Goal: Task Accomplishment & Management: Manage account settings

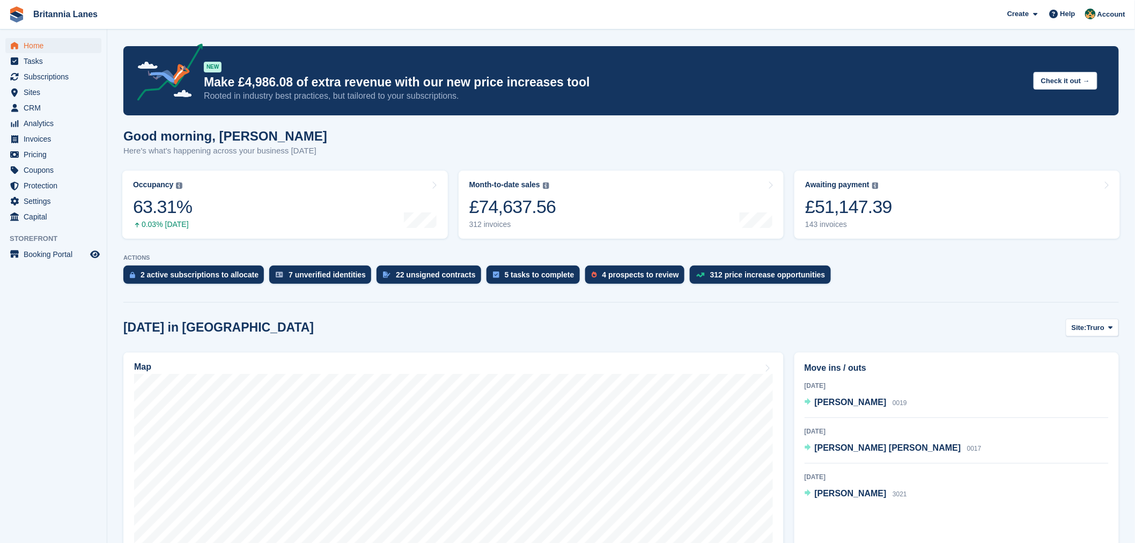
drag, startPoint x: 0, startPoint y: 0, endPoint x: 304, endPoint y: 153, distance: 340.3
click at [304, 153] on p "Here's what's happening across your business today" at bounding box center [225, 151] width 204 height 12
drag, startPoint x: 158, startPoint y: 315, endPoint x: 131, endPoint y: 302, distance: 29.7
drag, startPoint x: 210, startPoint y: 328, endPoint x: 124, endPoint y: 335, distance: 86.0
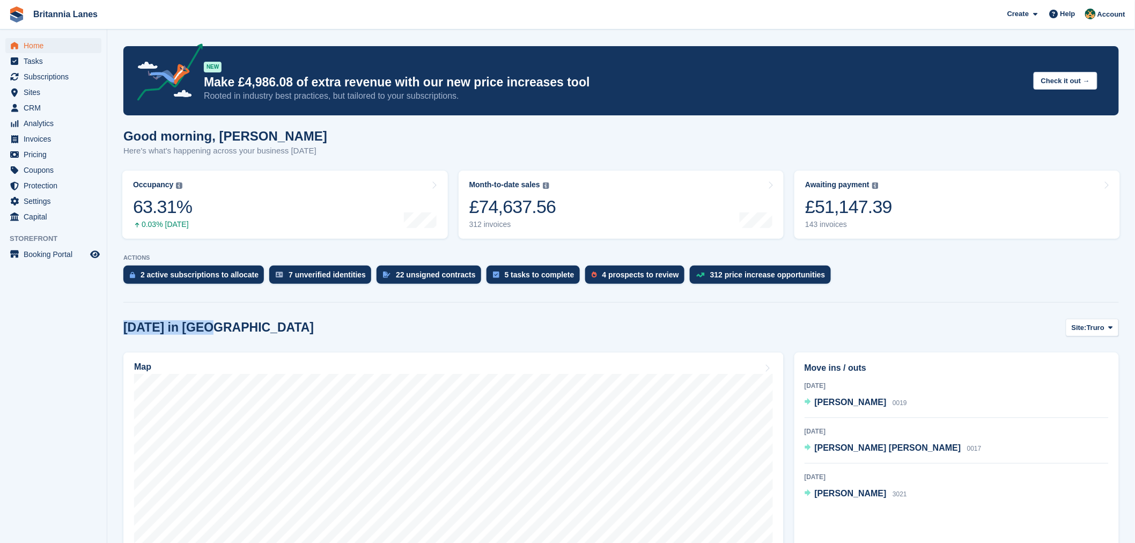
click at [124, 335] on div "Today in Truro Site: Truro Truro Falmouth Exeter Hayle" at bounding box center [620, 328] width 995 height 18
click at [201, 335] on div "Today in Truro Site: Truro Truro Falmouth Exeter Hayle" at bounding box center [620, 328] width 995 height 18
drag, startPoint x: 208, startPoint y: 329, endPoint x: 124, endPoint y: 335, distance: 83.9
click at [124, 335] on div "Today in Truro Site: Truro Truro Falmouth Exeter Hayle" at bounding box center [620, 328] width 995 height 18
click at [223, 336] on div "Today in Truro Site: Truro Truro Falmouth Exeter Hayle" at bounding box center [620, 328] width 995 height 18
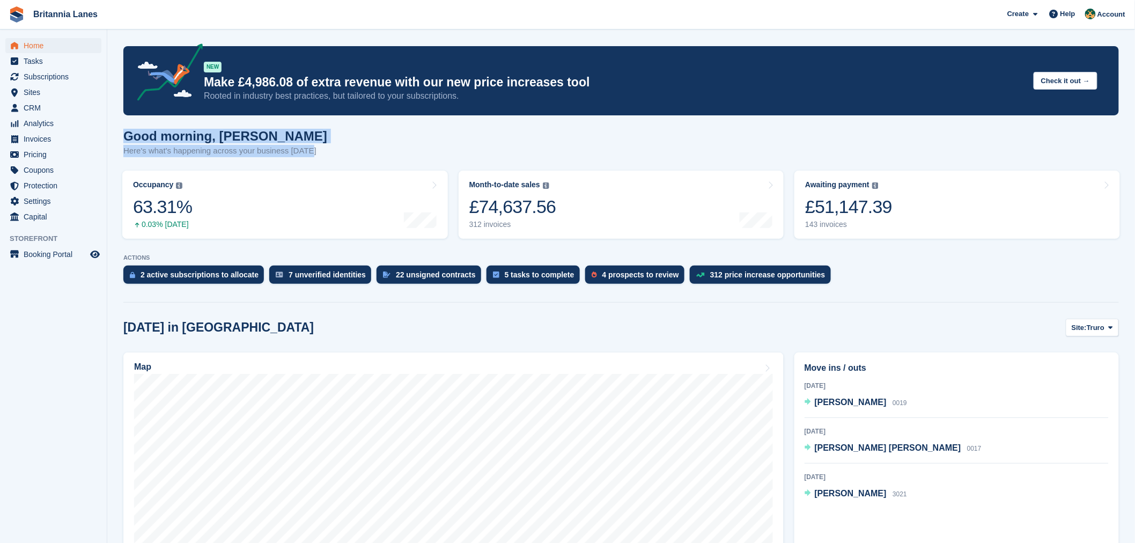
drag, startPoint x: 309, startPoint y: 151, endPoint x: 124, endPoint y: 133, distance: 185.9
click at [124, 133] on div "Good morning, Nathan Here's what's happening across your business today" at bounding box center [620, 149] width 995 height 41
click at [291, 130] on h1 "Good morning, Nathan" at bounding box center [225, 136] width 204 height 14
drag, startPoint x: 310, startPoint y: 154, endPoint x: 118, endPoint y: 138, distance: 192.7
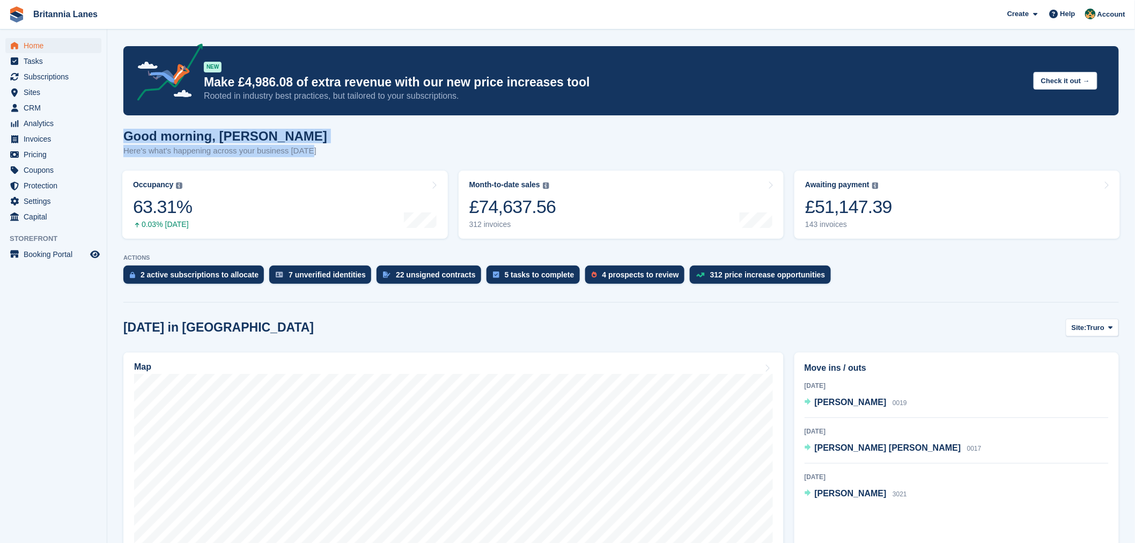
click at [290, 141] on h1 "Good morning, Nathan" at bounding box center [225, 136] width 204 height 14
drag, startPoint x: 302, startPoint y: 157, endPoint x: 129, endPoint y: 145, distance: 173.7
click at [129, 145] on div "Good morning, Nathan Here's what's happening across your business today" at bounding box center [620, 149] width 995 height 41
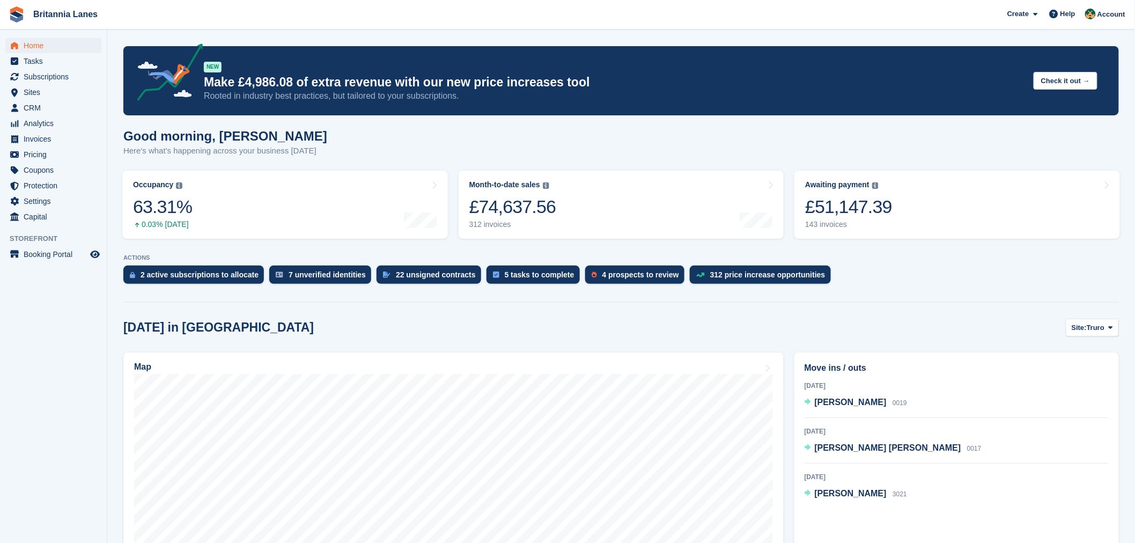
click at [270, 133] on h1 "Good morning, Nathan" at bounding box center [225, 136] width 204 height 14
click at [77, 77] on span "Subscriptions" at bounding box center [56, 76] width 64 height 15
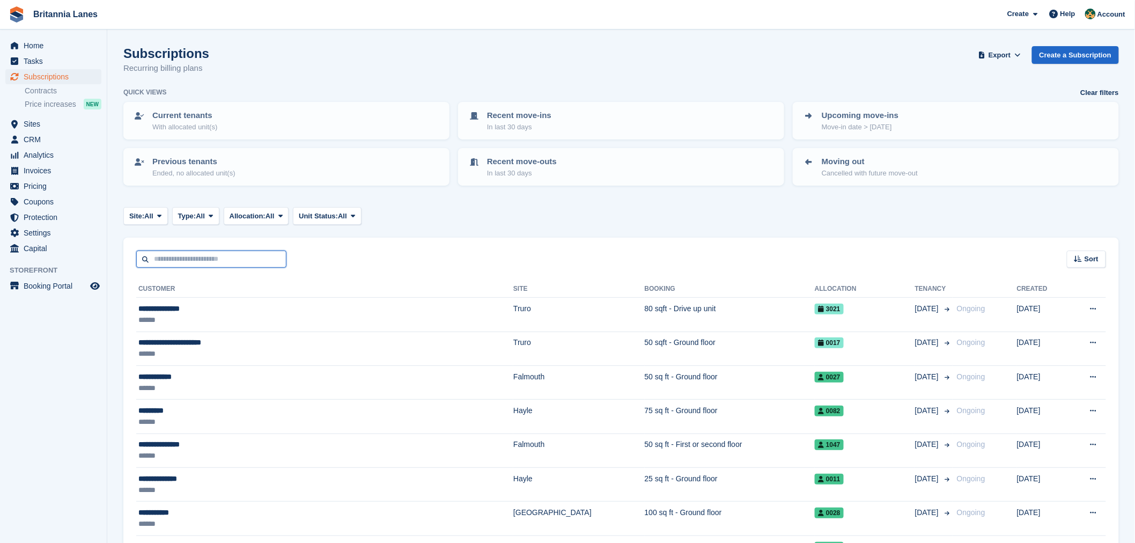
click at [205, 260] on input "text" at bounding box center [211, 259] width 150 height 18
type input "*********"
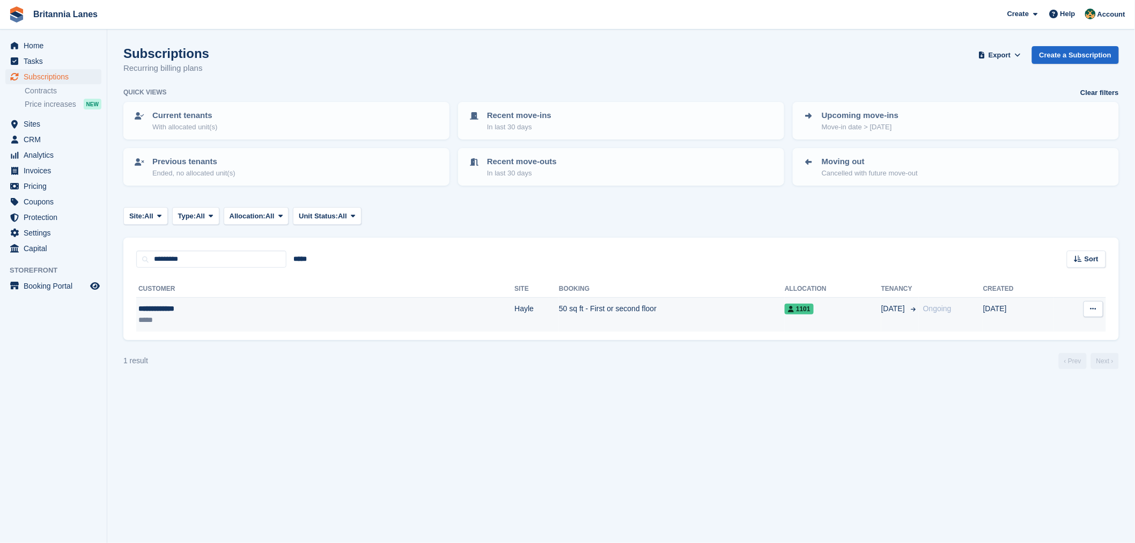
click at [171, 311] on div "**********" at bounding box center [218, 308] width 161 height 11
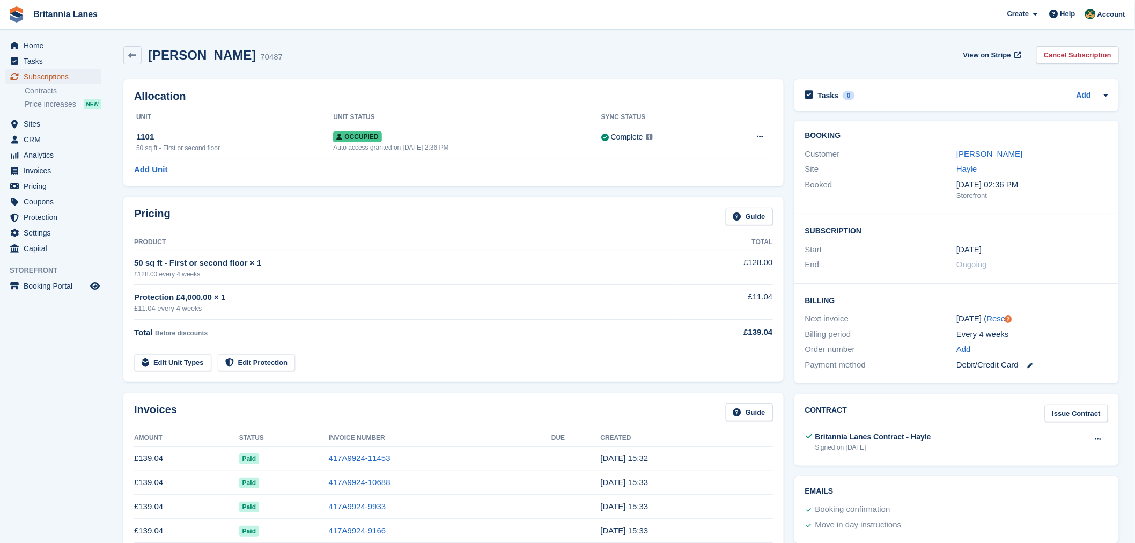
click at [51, 77] on span "Subscriptions" at bounding box center [56, 76] width 64 height 15
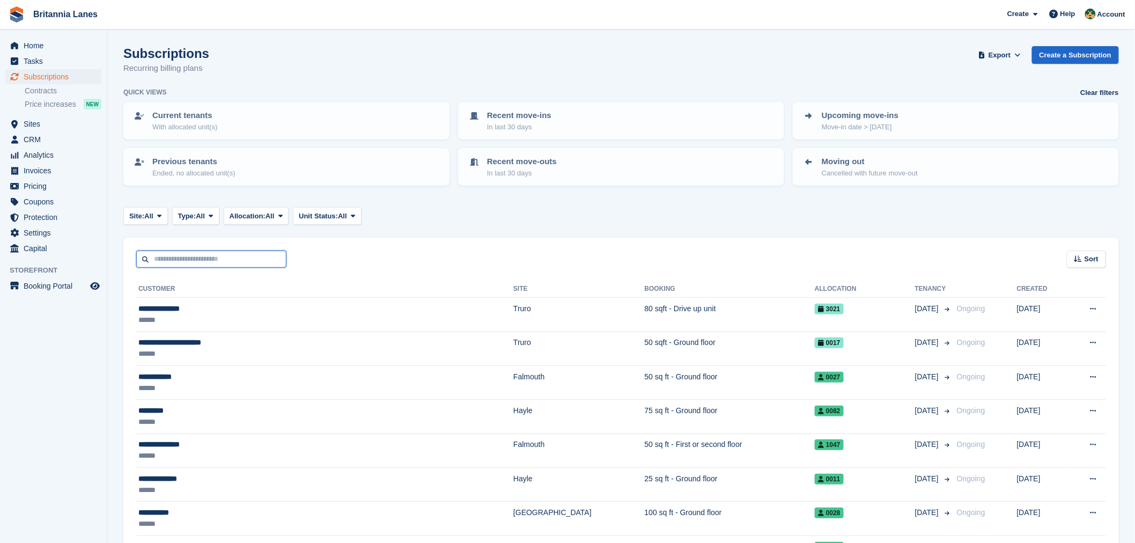
click at [213, 255] on input "text" at bounding box center [211, 259] width 150 height 18
type input "******"
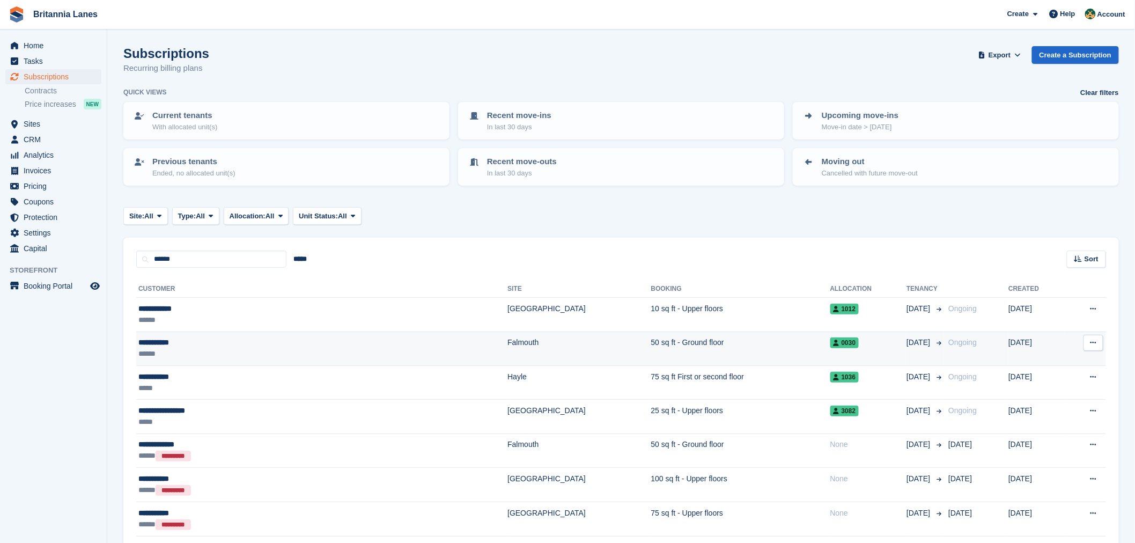
click at [224, 348] on div "******" at bounding box center [238, 353] width 200 height 11
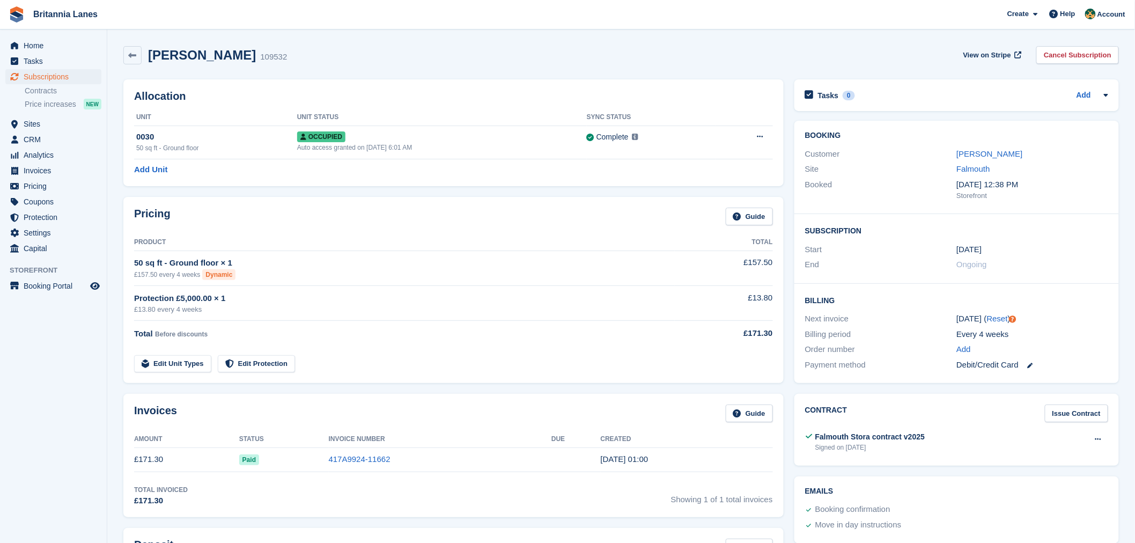
click at [280, 201] on div "Pricing Guide Product Total 50 sq ft - Ground floor × 1 £157.50 every 4 weeks D…" at bounding box center [453, 290] width 660 height 186
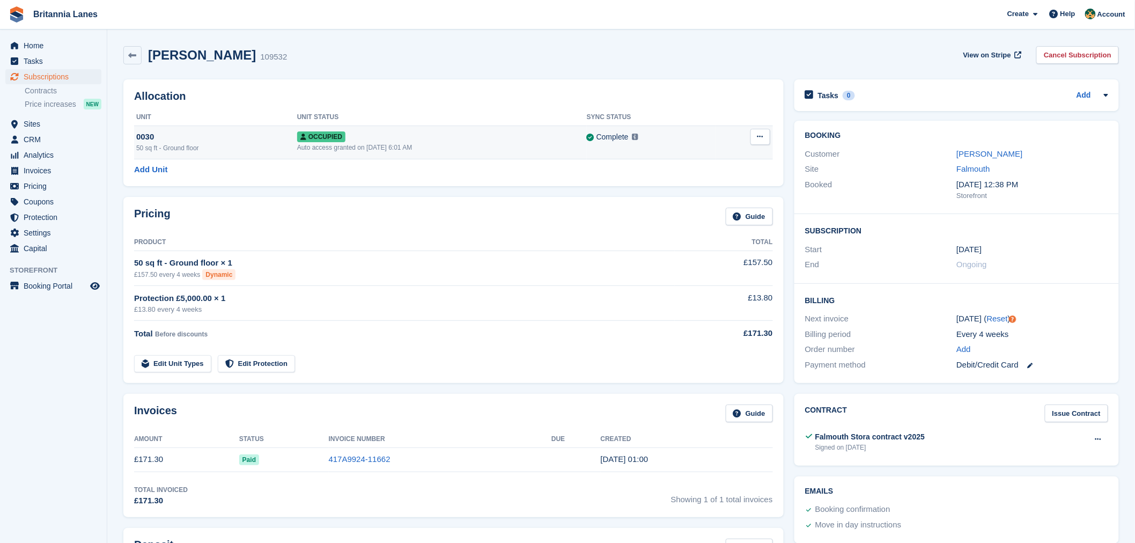
click at [416, 141] on div "Occupied" at bounding box center [442, 136] width 290 height 11
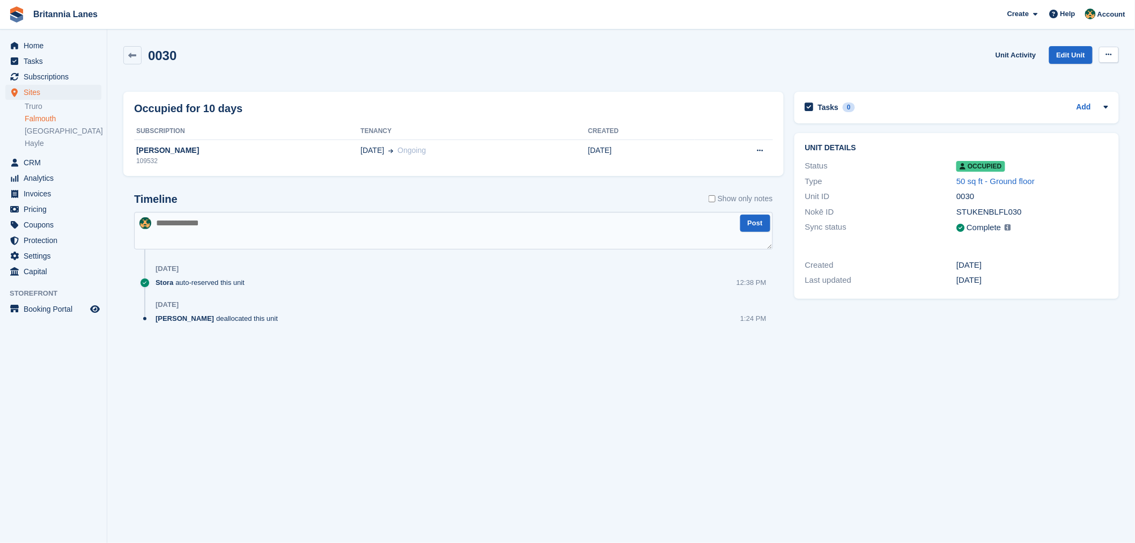
click at [1111, 53] on icon at bounding box center [1109, 54] width 6 height 7
click at [953, 80] on div "0030 Unit Activity Edit Unit Overlock Repossess Deallocate" at bounding box center [621, 64] width 1006 height 46
click at [1106, 54] on icon at bounding box center [1109, 54] width 6 height 7
click at [925, 83] on div "0030 Unit Activity Edit Unit Overlock Repossess Deallocate" at bounding box center [621, 64] width 1006 height 46
click at [1059, 63] on link "Edit Unit" at bounding box center [1070, 55] width 43 height 18
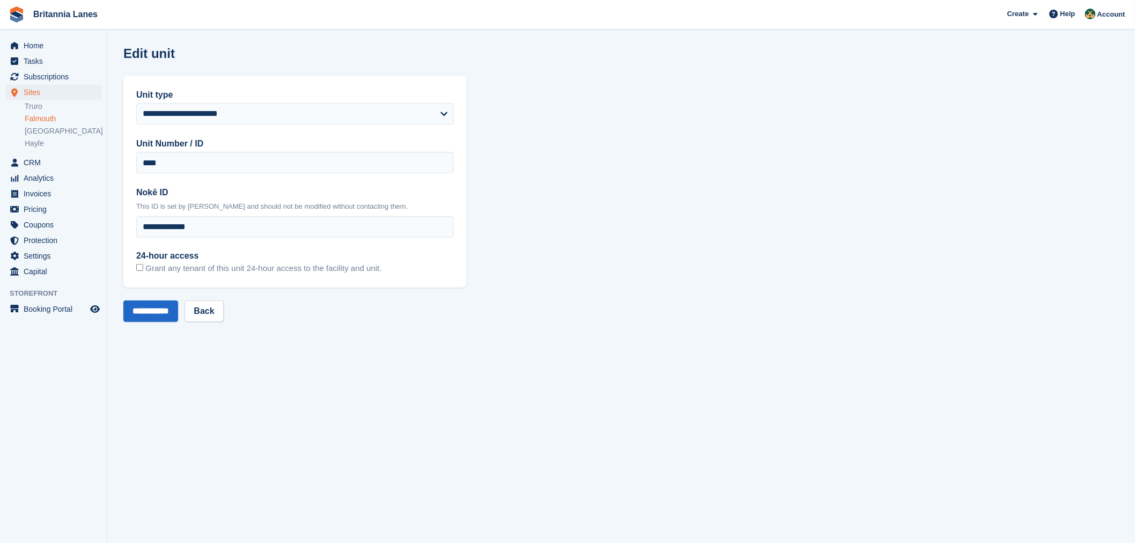
click at [383, 271] on div "24-hour access Grant any tenant of this unit 24-hour access to the facility and…" at bounding box center [294, 258] width 317 height 33
click at [70, 76] on span "Subscriptions" at bounding box center [56, 76] width 64 height 15
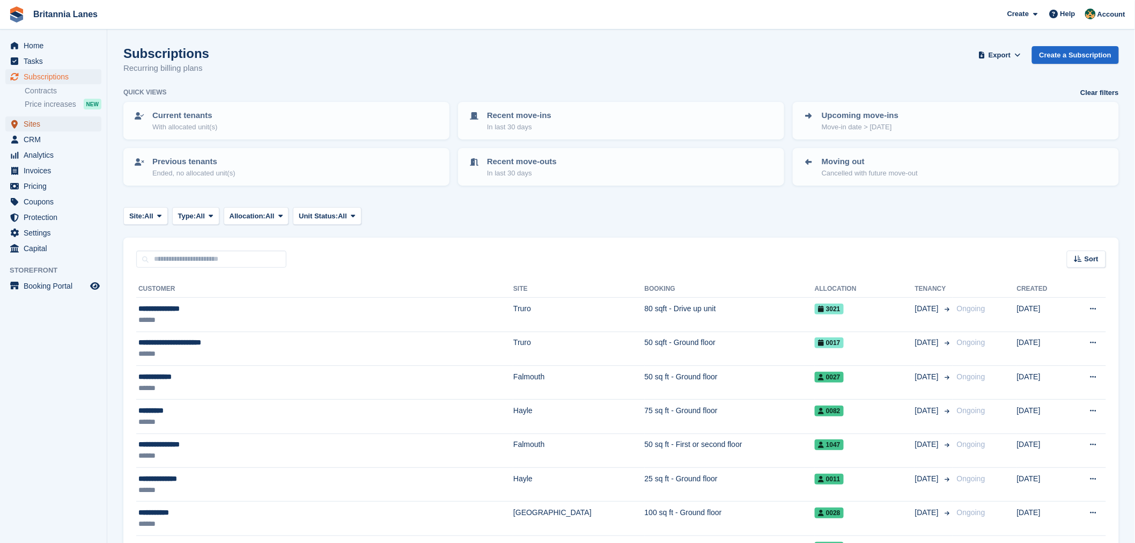
click at [33, 121] on span "Sites" at bounding box center [56, 123] width 64 height 15
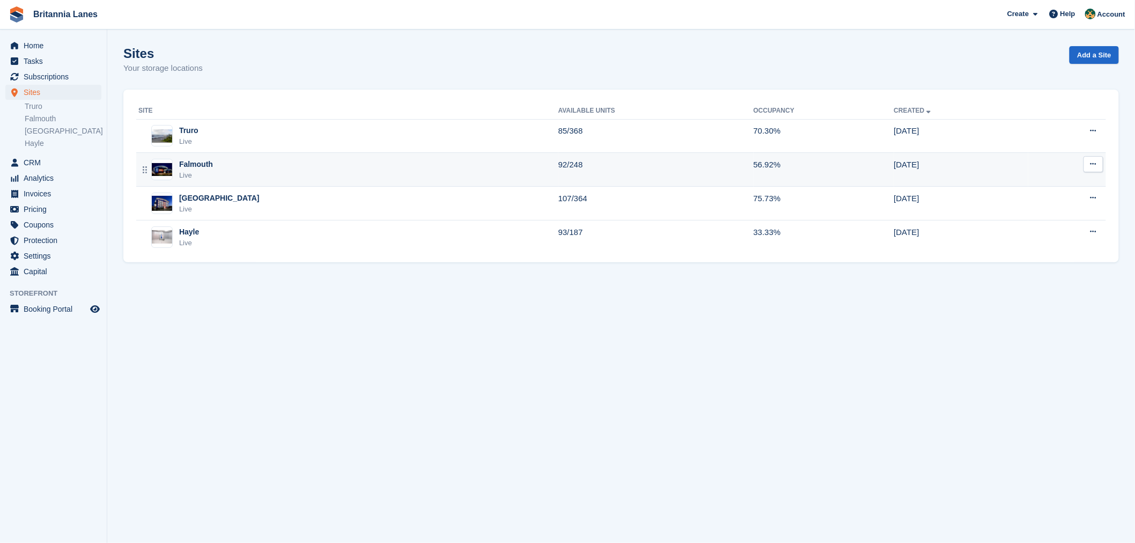
click at [216, 175] on div "Falmouth Live" at bounding box center [348, 170] width 420 height 22
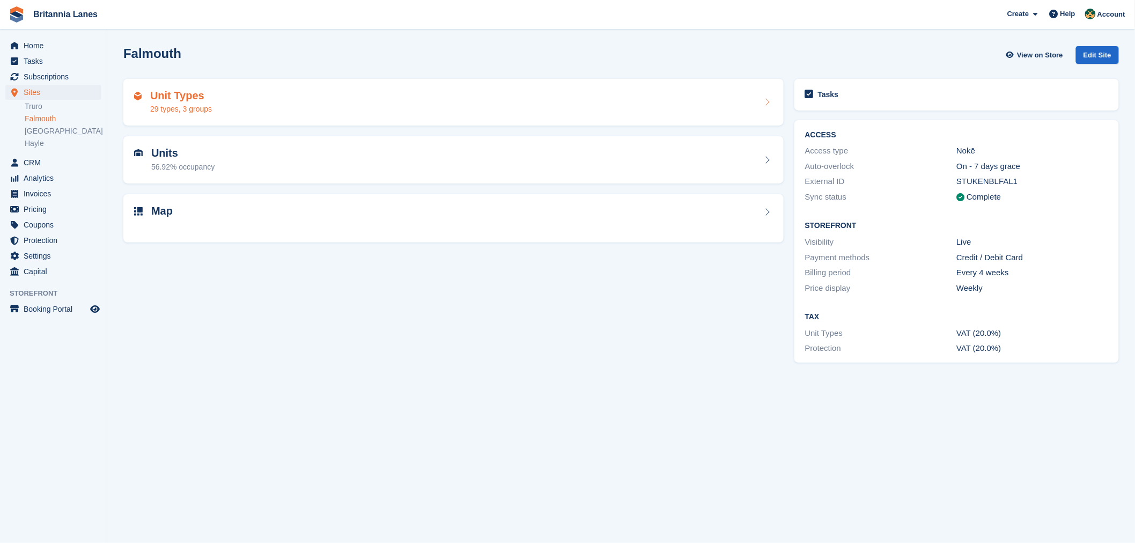
click at [202, 105] on div "29 types, 3 groups" at bounding box center [181, 109] width 62 height 11
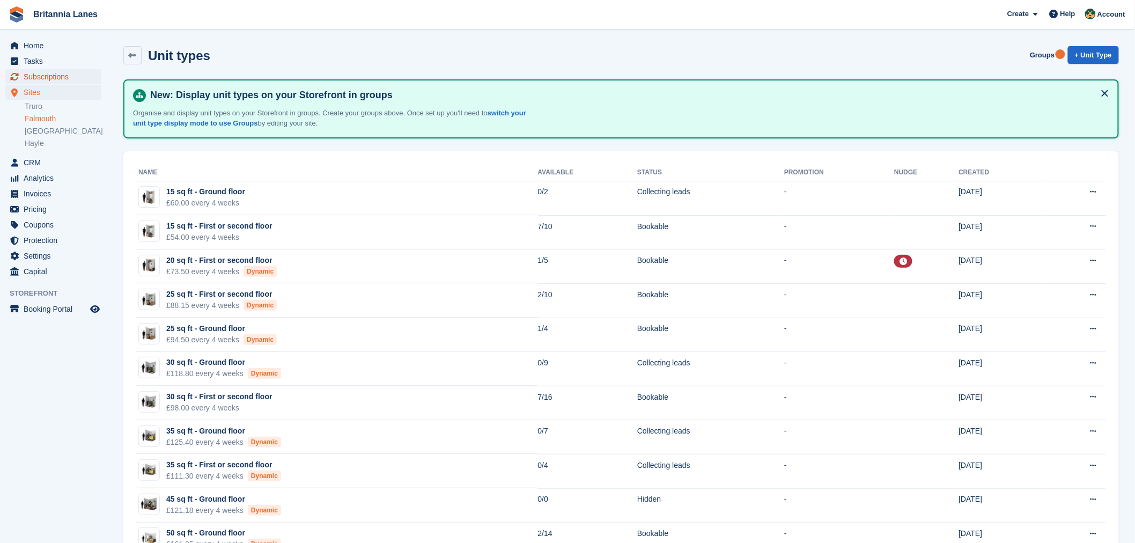
click at [69, 79] on span "Subscriptions" at bounding box center [56, 76] width 64 height 15
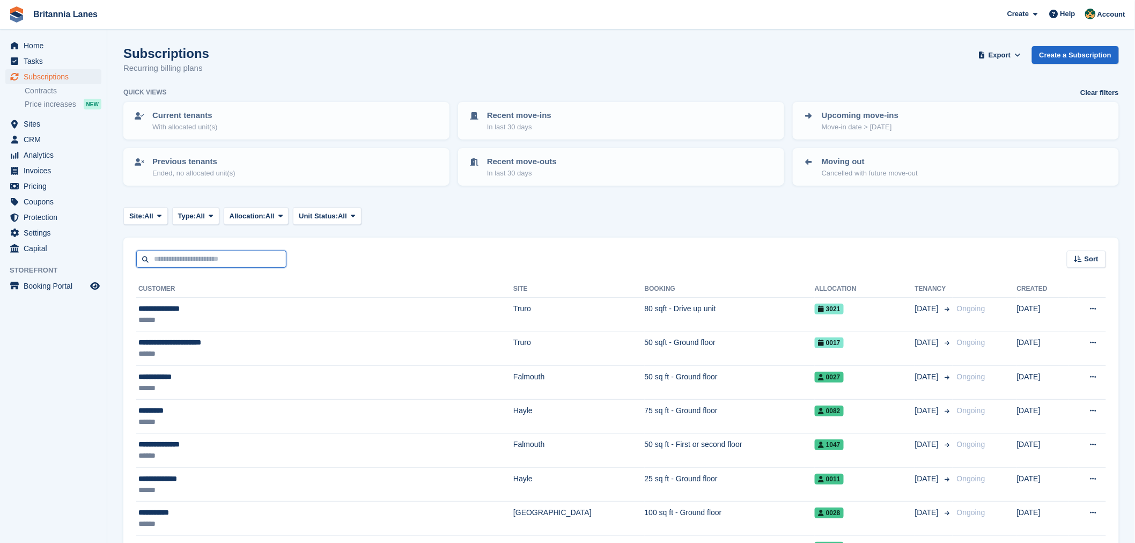
click at [224, 263] on input "text" at bounding box center [211, 259] width 150 height 18
type input "******"
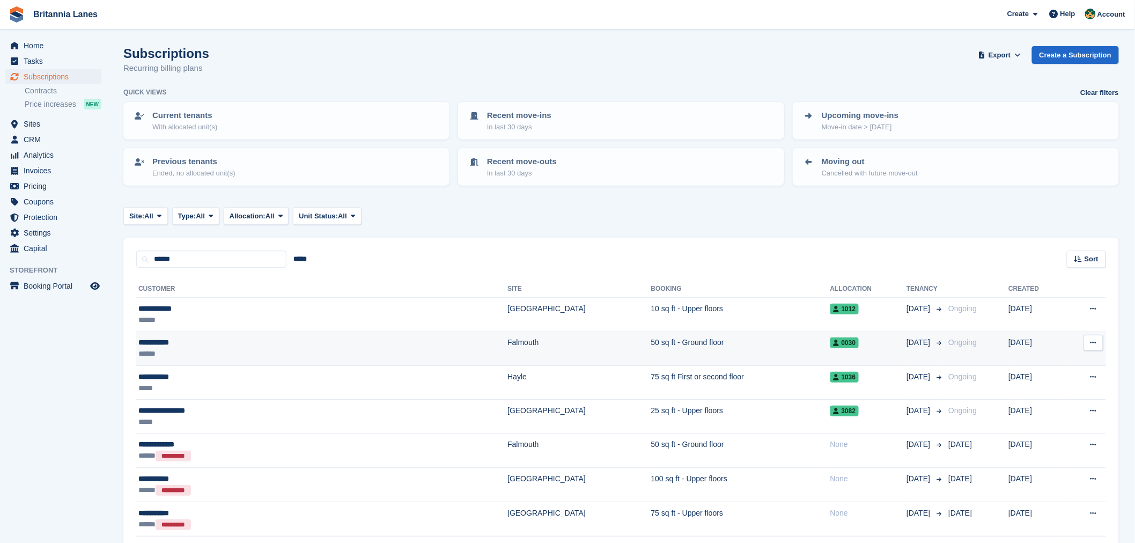
click at [228, 351] on div "******" at bounding box center [238, 353] width 200 height 11
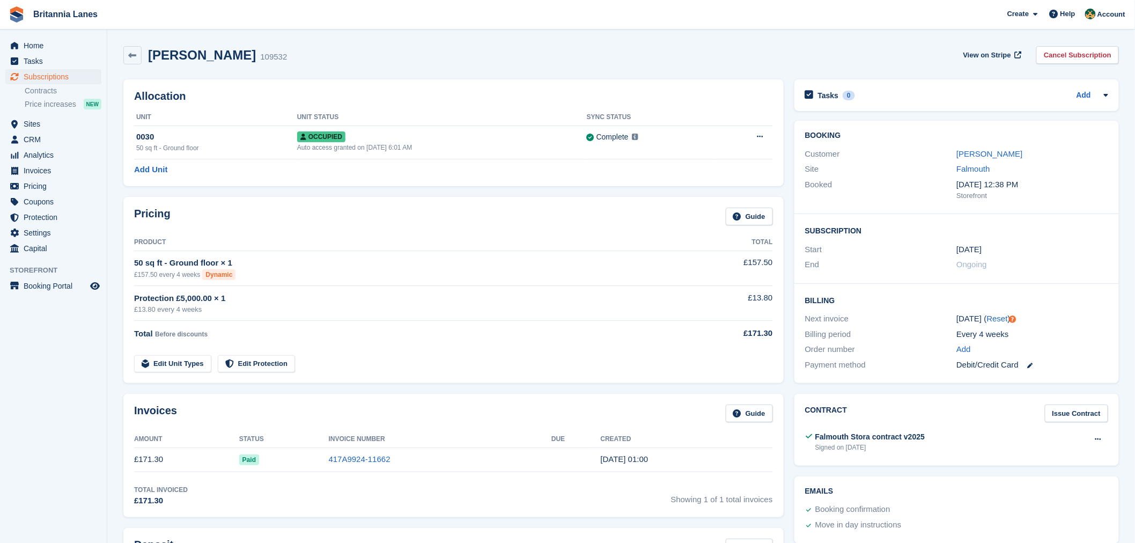
click at [271, 243] on th "Product" at bounding box center [404, 242] width 541 height 17
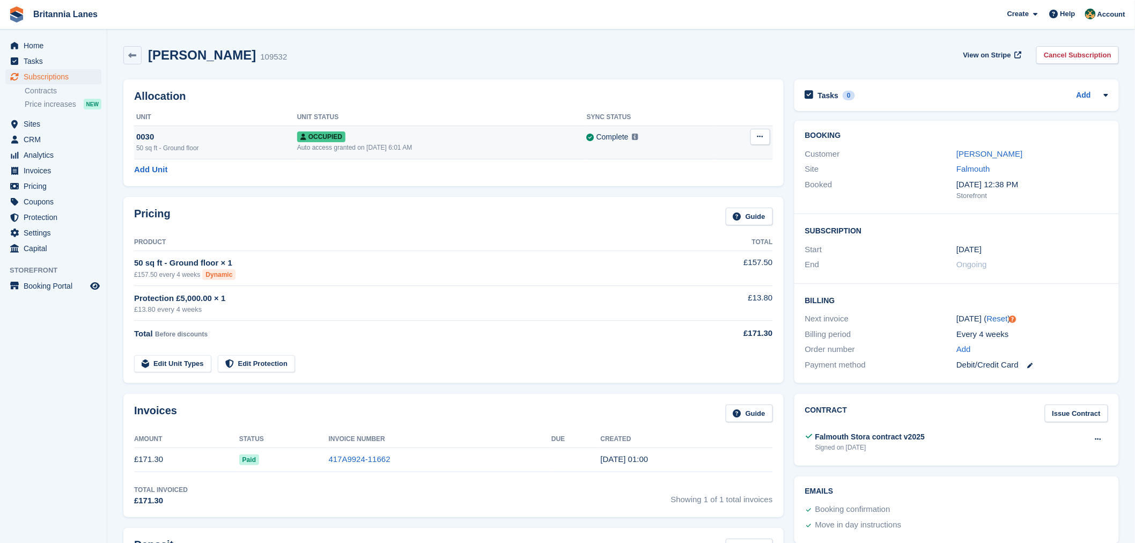
click at [542, 142] on div "Occupied" at bounding box center [442, 136] width 290 height 11
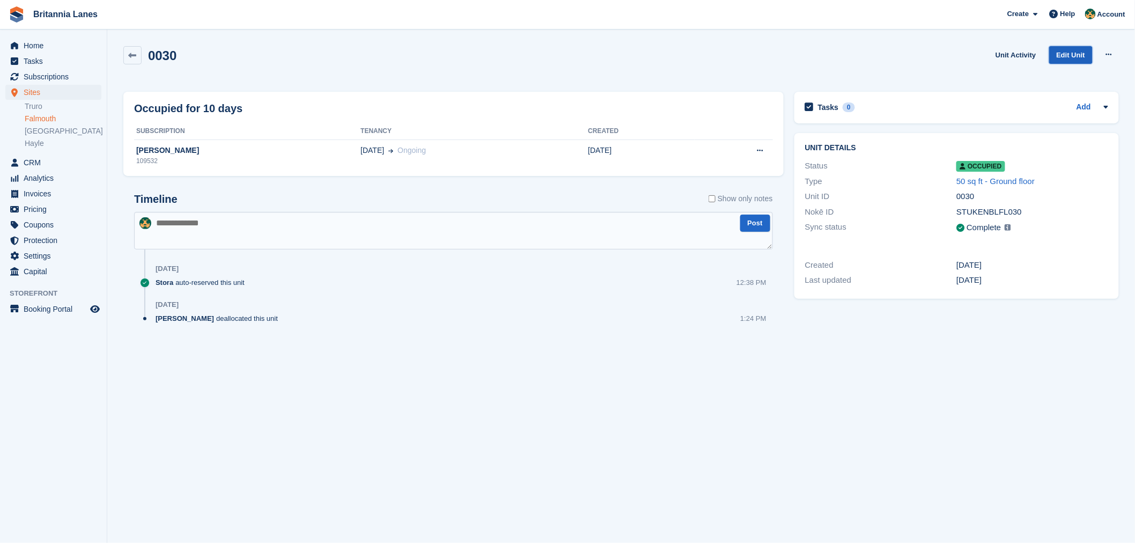
click at [1085, 59] on link "Edit Unit" at bounding box center [1070, 55] width 43 height 18
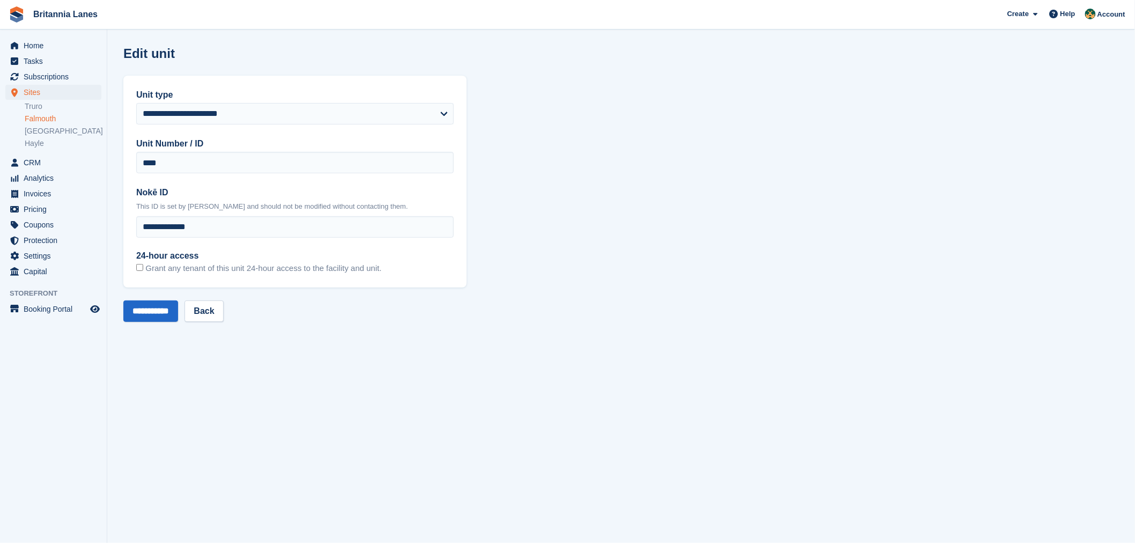
click at [172, 269] on span "Grant any tenant of this unit 24-hour access to the facility and unit." at bounding box center [263, 267] width 236 height 9
click at [157, 315] on input "**********" at bounding box center [150, 310] width 55 height 21
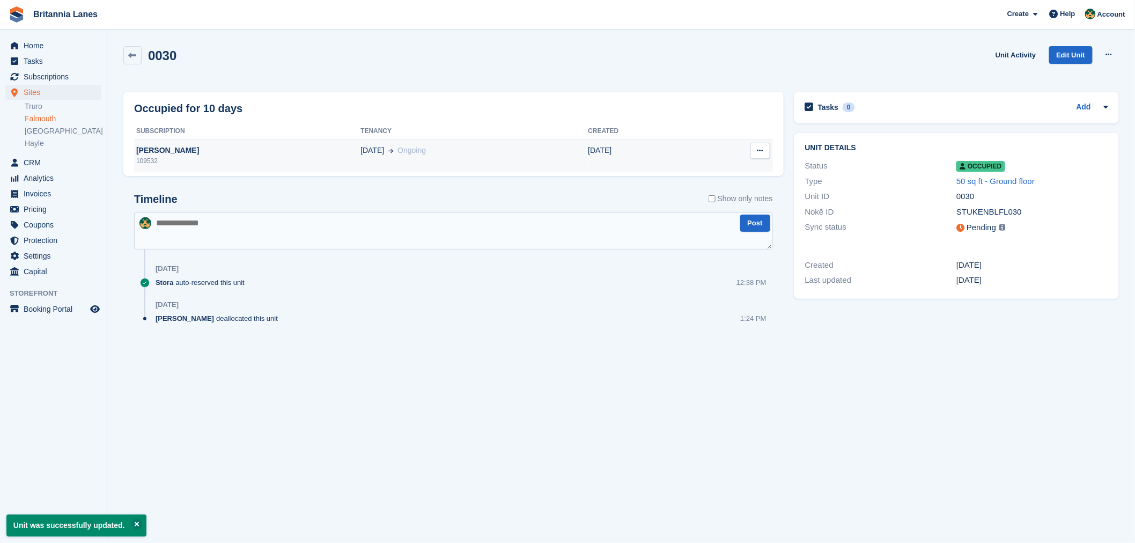
click at [248, 157] on div "109532" at bounding box center [247, 161] width 226 height 10
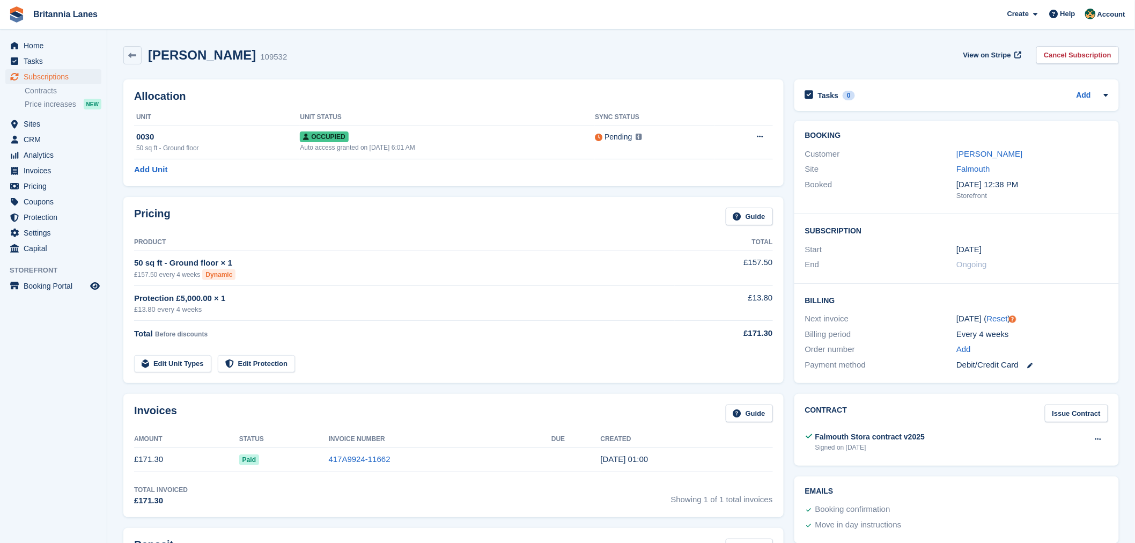
click at [230, 206] on div "Pricing Guide Product Total 50 sq ft - Ground floor × 1 £157.50 every 4 weeks D…" at bounding box center [453, 290] width 660 height 186
click at [236, 171] on div "Add Unit" at bounding box center [453, 170] width 639 height 12
click at [538, 106] on div "Allocation Unit Unit Status Sync Status 0030 50 sq ft - Ground floor Occupied A…" at bounding box center [453, 132] width 660 height 107
drag, startPoint x: 341, startPoint y: 119, endPoint x: 299, endPoint y: 122, distance: 42.0
click at [300, 122] on th "Unit Status" at bounding box center [447, 117] width 295 height 17
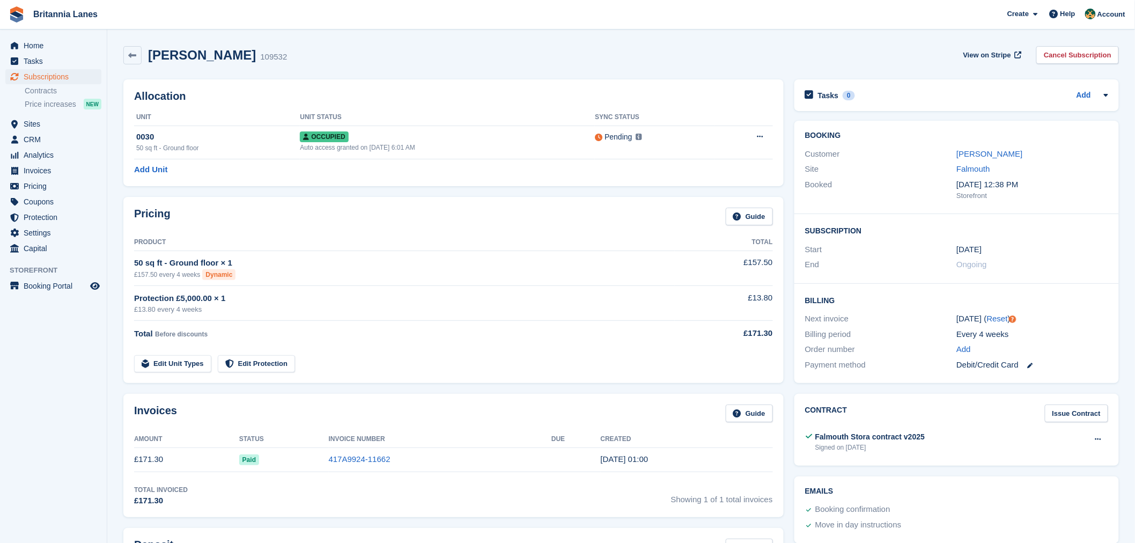
click at [280, 114] on th "Unit" at bounding box center [217, 117] width 166 height 17
click at [61, 79] on span "Subscriptions" at bounding box center [56, 76] width 64 height 15
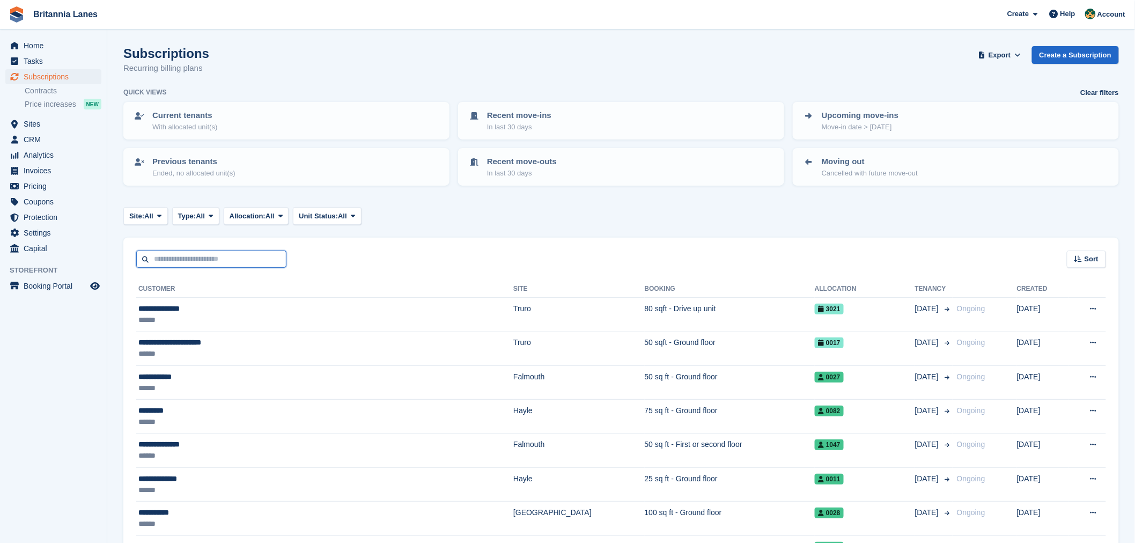
click at [239, 259] on input "text" at bounding box center [211, 259] width 150 height 18
type input "*********"
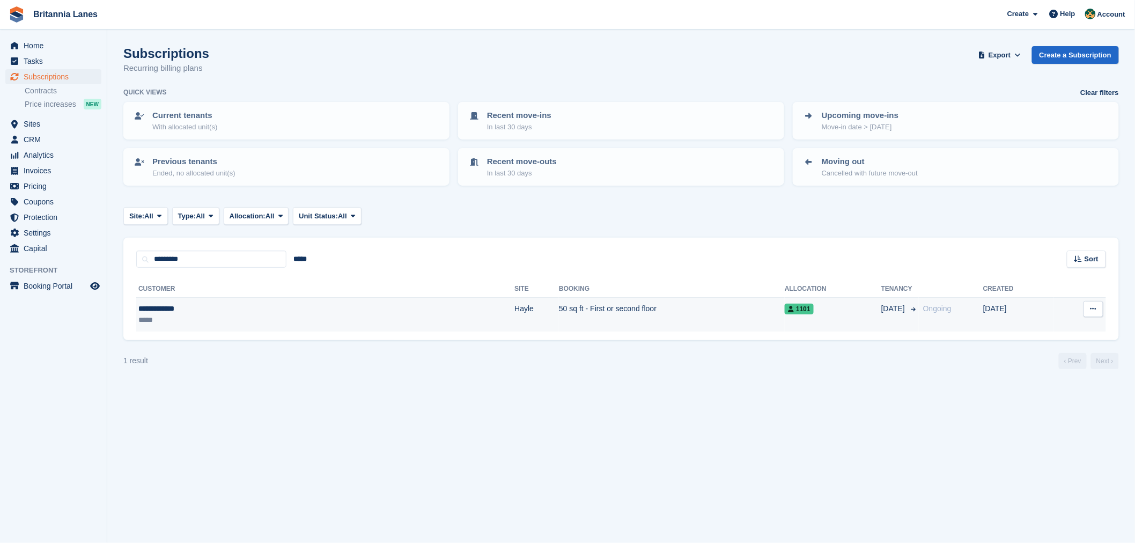
click at [249, 314] on div "*****" at bounding box center [218, 319] width 161 height 11
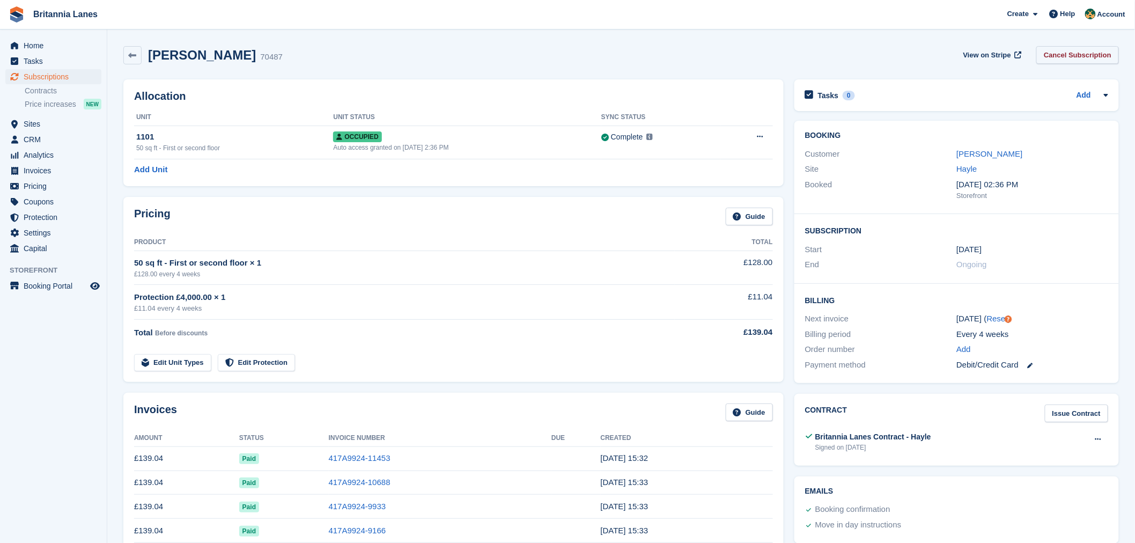
click at [1046, 56] on link "Cancel Subscription" at bounding box center [1077, 55] width 83 height 18
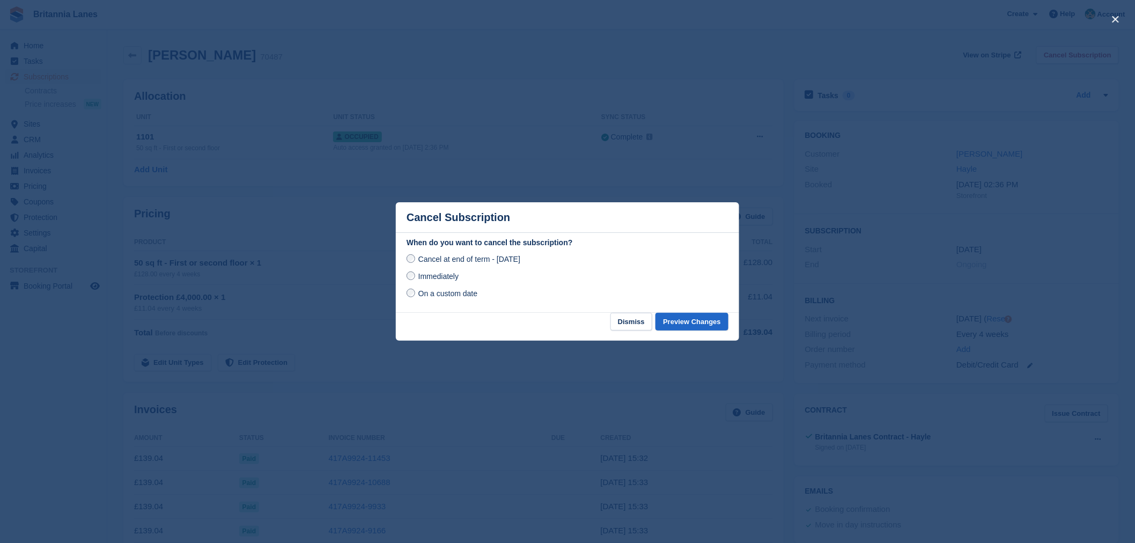
click at [444, 279] on span "Immediately" at bounding box center [438, 276] width 40 height 9
drag, startPoint x: 690, startPoint y: 319, endPoint x: 696, endPoint y: 312, distance: 8.7
click at [694, 315] on button "Preview Changes" at bounding box center [691, 322] width 73 height 18
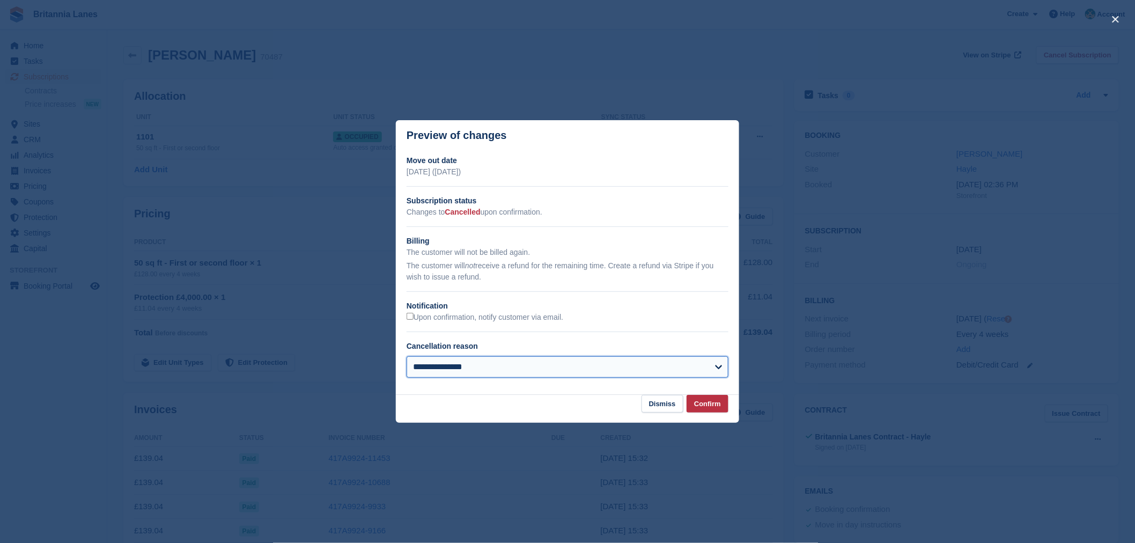
click at [535, 361] on select "**********" at bounding box center [567, 366] width 322 height 21
click at [406, 357] on select "**********" at bounding box center [567, 366] width 322 height 21
click at [524, 372] on select "**********" at bounding box center [567, 366] width 322 height 21
select select "**********"
click at [406, 357] on select "**********" at bounding box center [567, 366] width 322 height 21
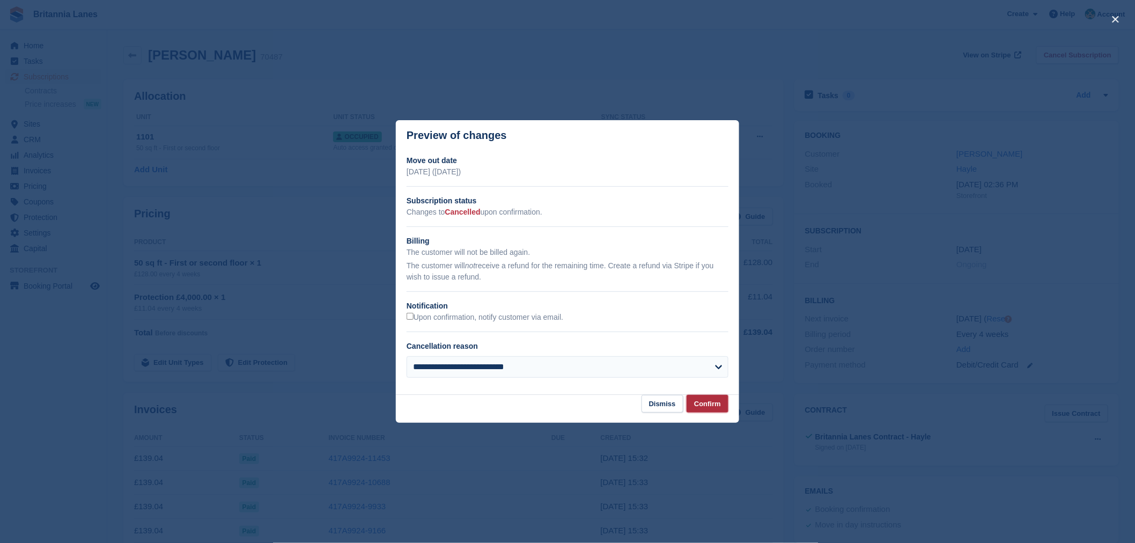
click at [718, 403] on button "Confirm" at bounding box center [707, 404] width 42 height 18
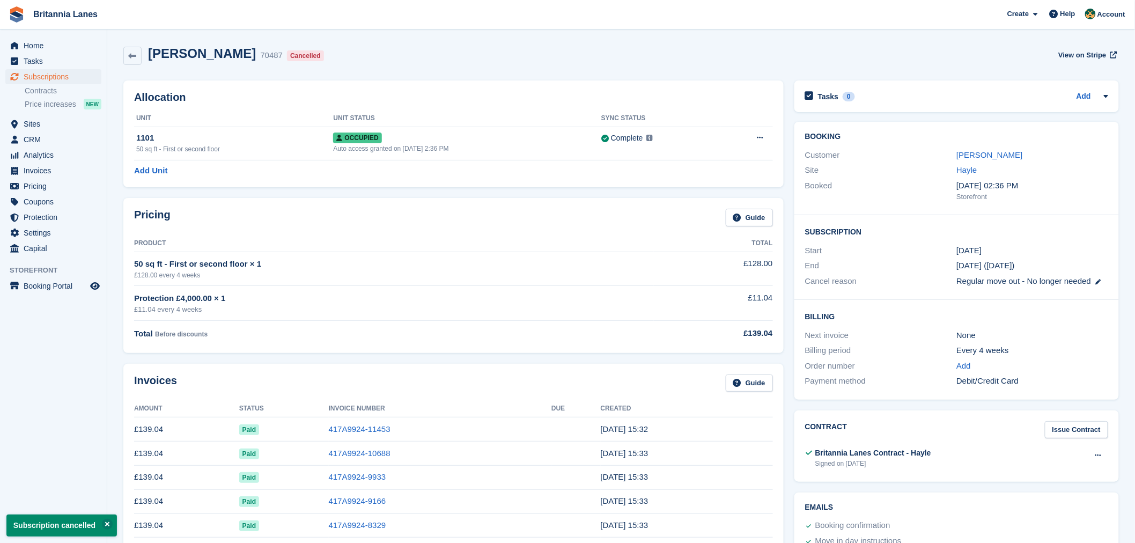
drag, startPoint x: 1129, startPoint y: 135, endPoint x: 1141, endPoint y: 178, distance: 44.5
click at [1134, 185] on html "Britannia Lanes Create Subscription Invoice Contact Deal Discount Page Help Cha…" at bounding box center [567, 271] width 1135 height 543
click at [1102, 159] on div "Lee Brockless" at bounding box center [1032, 155] width 152 height 12
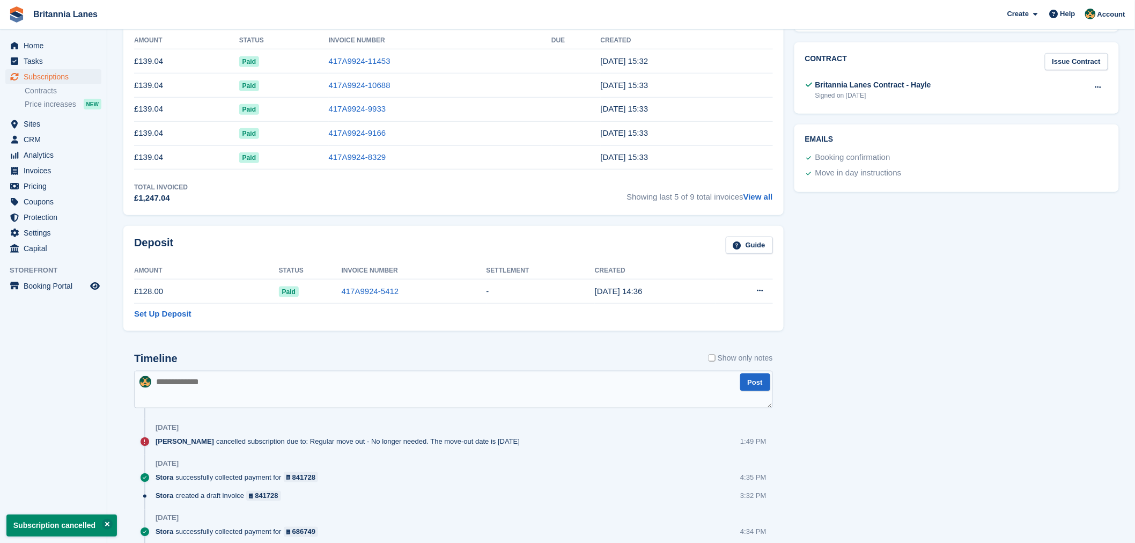
scroll to position [485, 0]
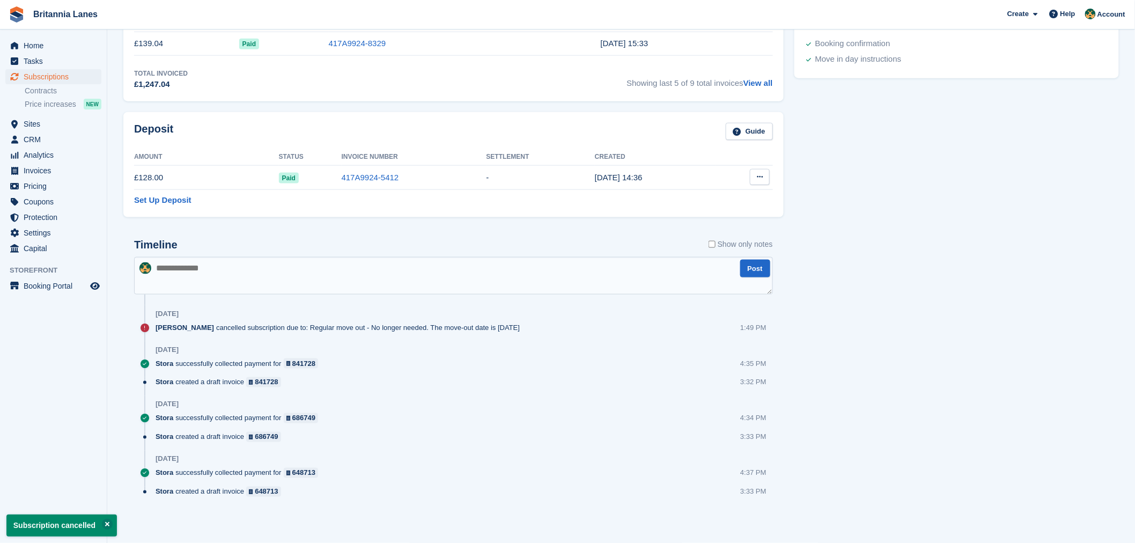
click at [759, 176] on icon at bounding box center [760, 176] width 6 height 7
click at [737, 199] on p "Settle deposit" at bounding box center [717, 198] width 93 height 14
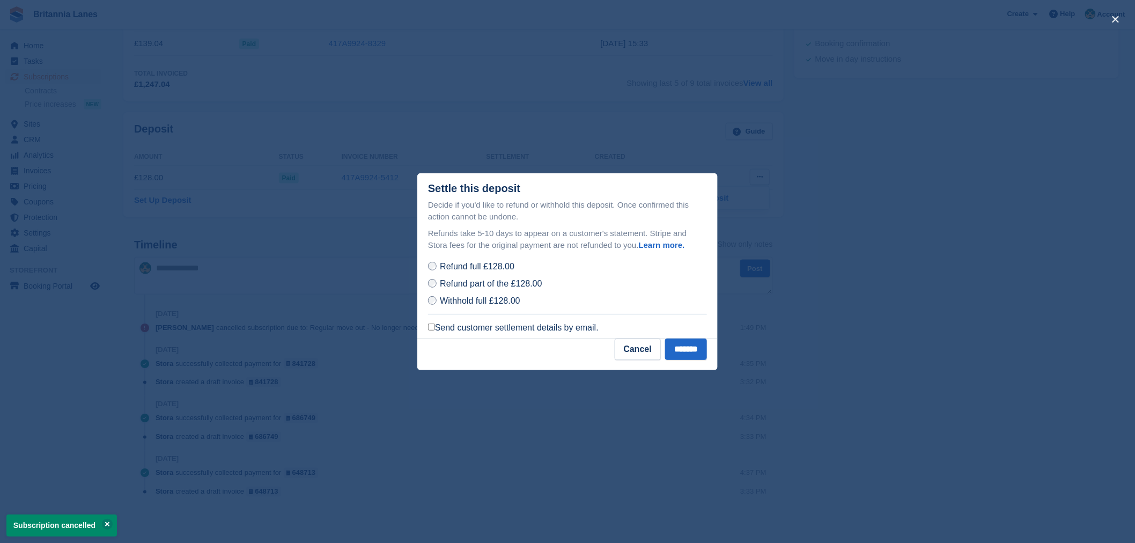
click at [449, 330] on label "Send customer settlement details by email." at bounding box center [513, 327] width 171 height 11
click at [674, 350] on input "*******" at bounding box center [686, 348] width 42 height 21
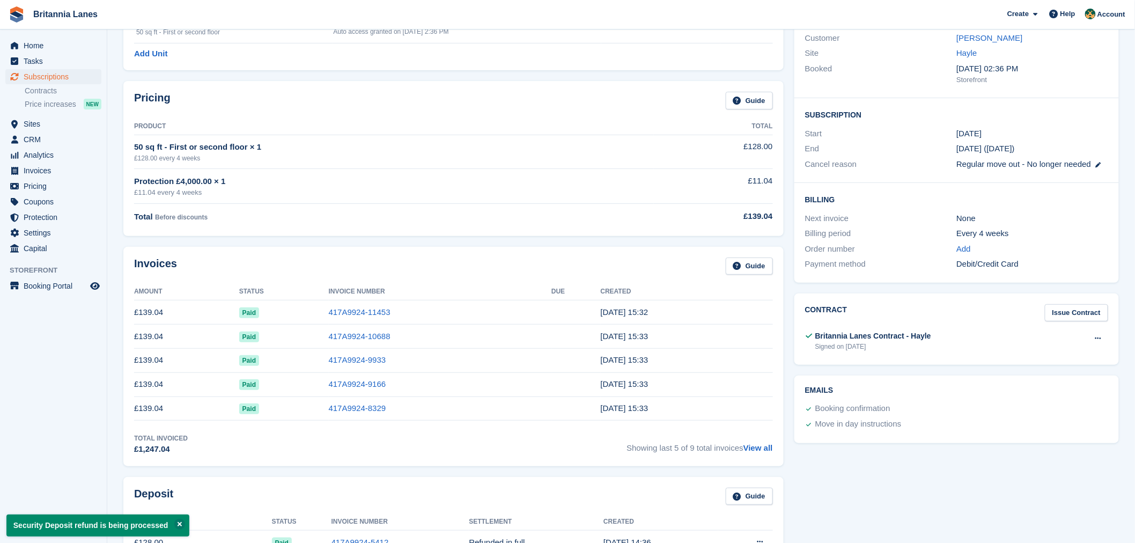
scroll to position [0, 0]
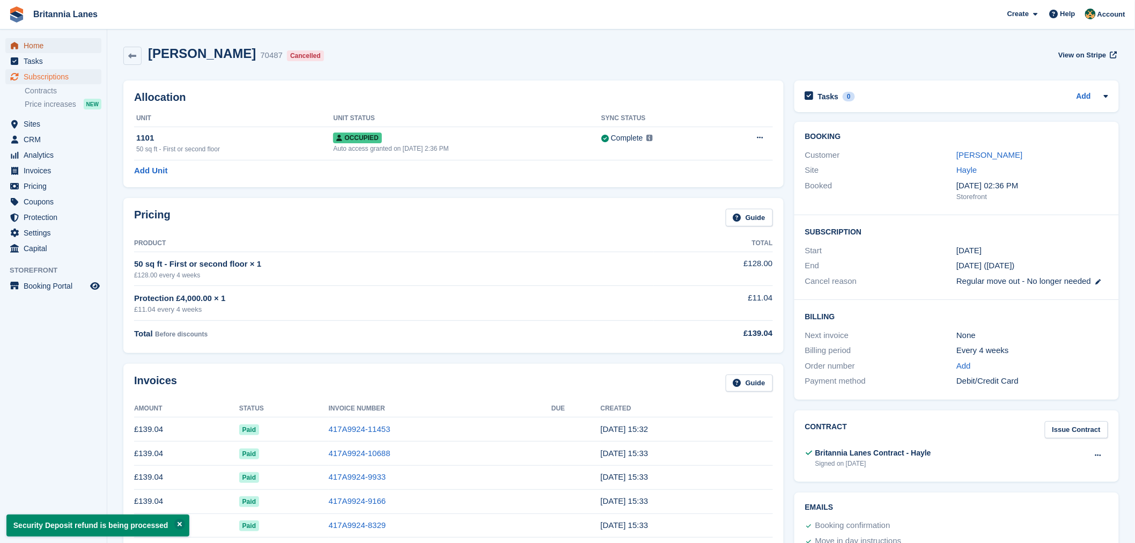
click at [29, 48] on span "Home" at bounding box center [56, 45] width 64 height 15
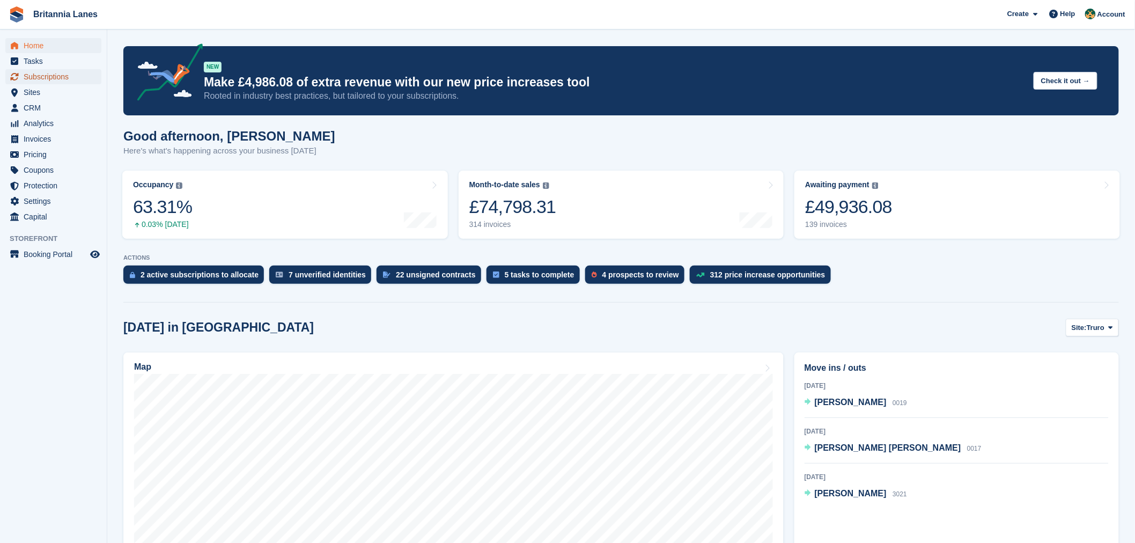
click at [57, 75] on span "Subscriptions" at bounding box center [56, 76] width 64 height 15
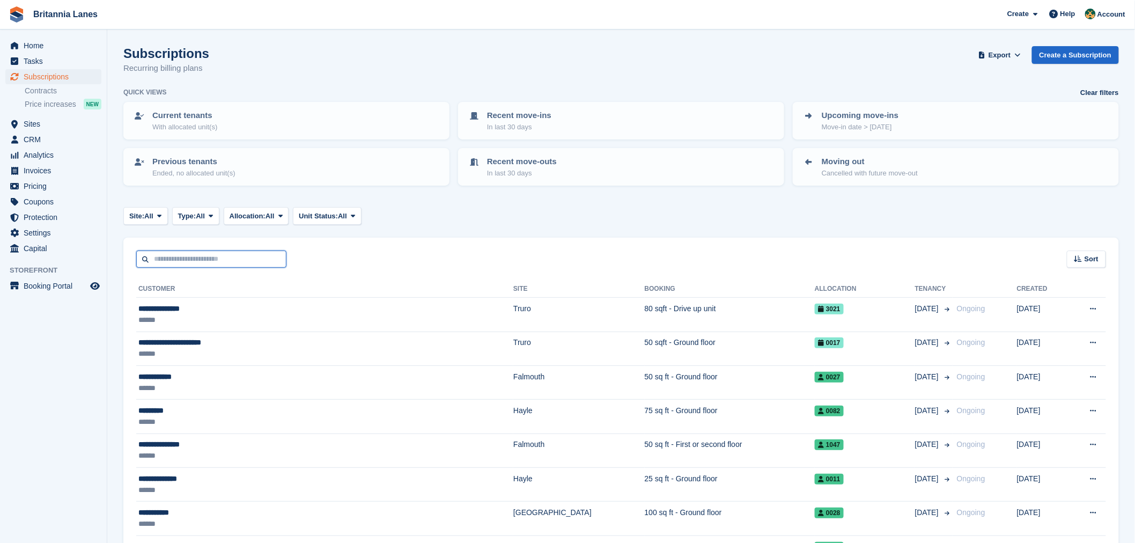
click at [174, 255] on input "text" at bounding box center [211, 259] width 150 height 18
type input "*******"
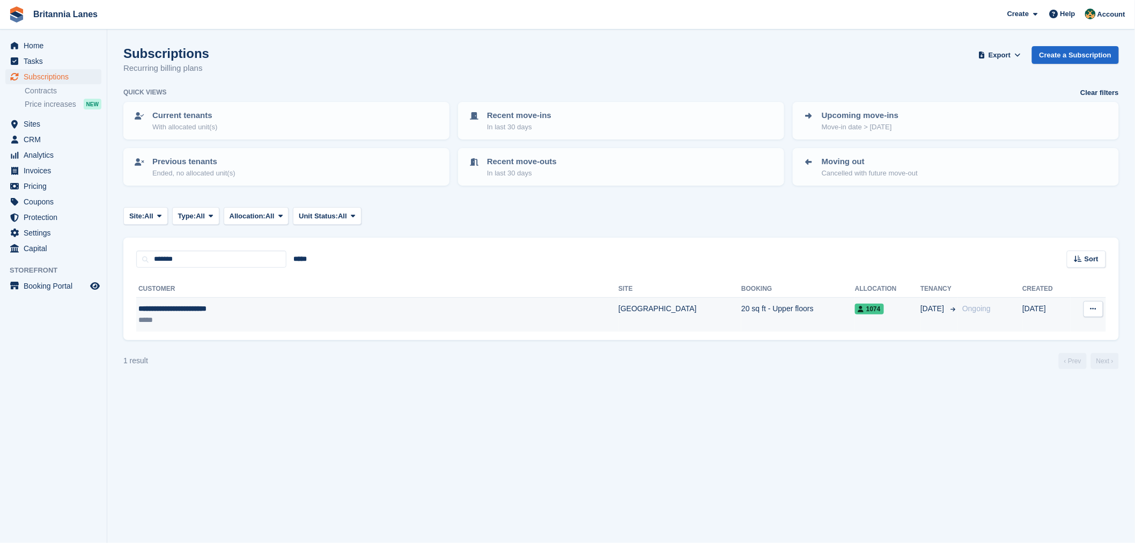
click at [216, 314] on div "*****" at bounding box center [290, 319] width 305 height 11
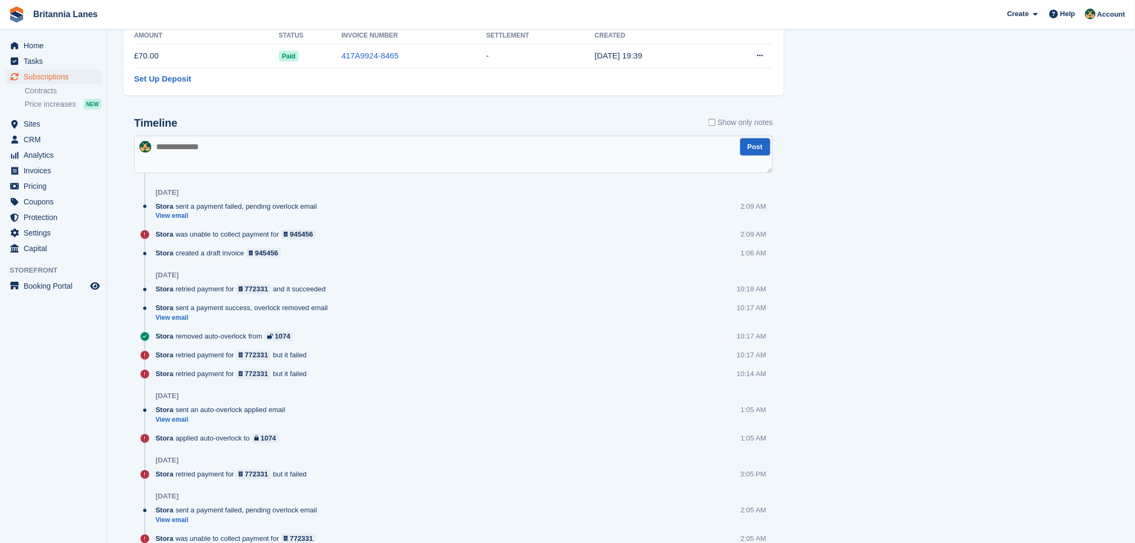
scroll to position [639, 0]
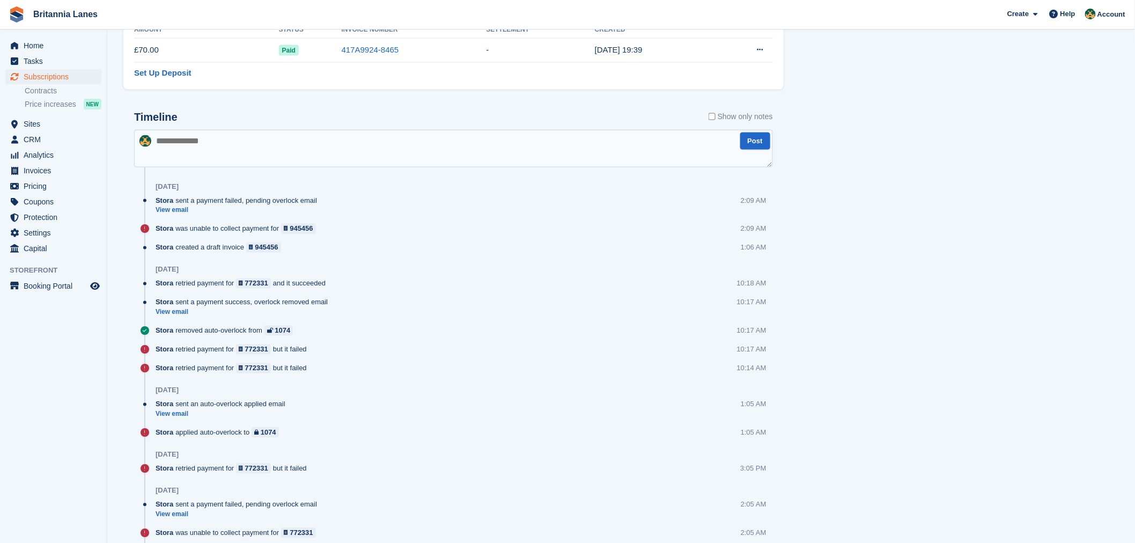
click at [113, 176] on section "[PERSON_NAME] Alfalasi 88058 View on Stripe Cancel Subscription Allocation Unit…" at bounding box center [621, 189] width 1028 height 1657
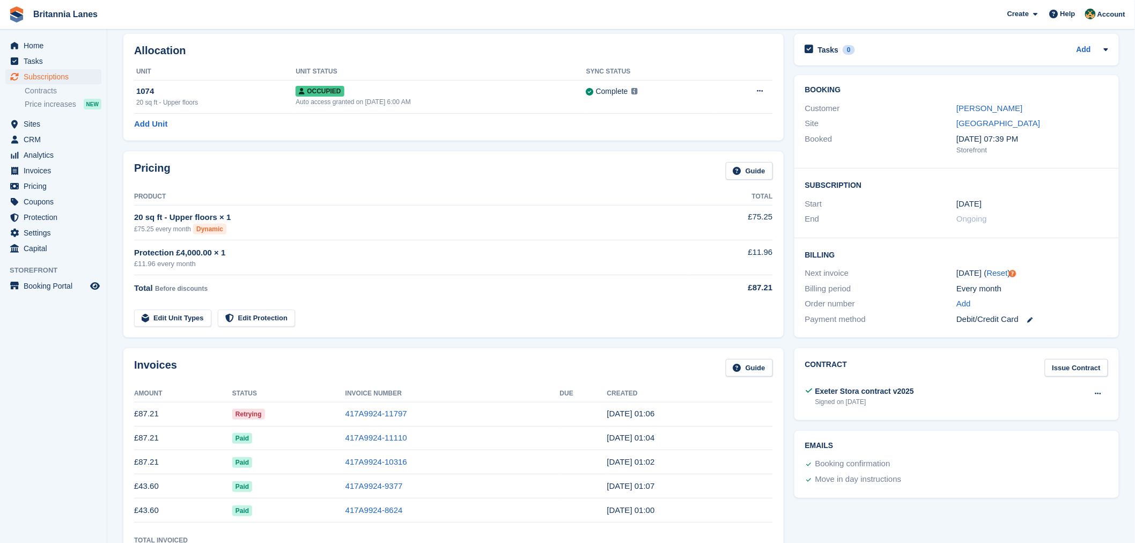
scroll to position [19, 0]
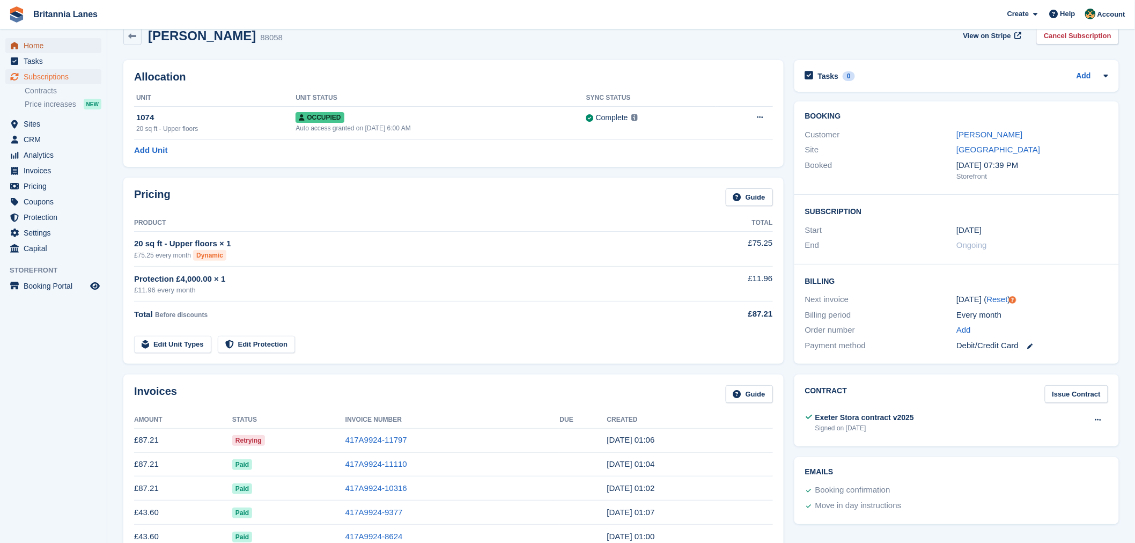
click at [42, 46] on span "Home" at bounding box center [56, 45] width 64 height 15
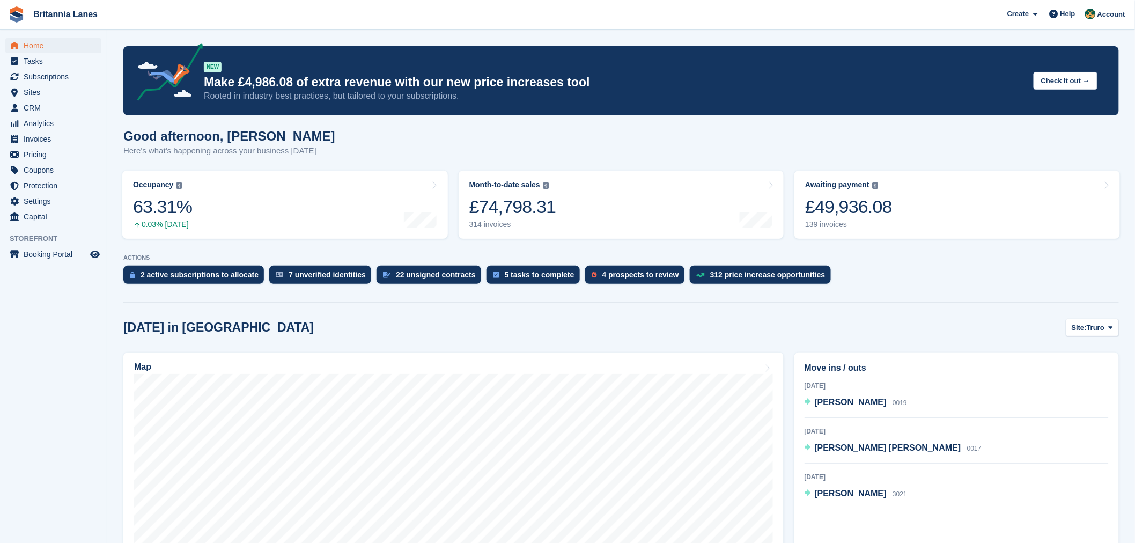
click at [377, 169] on turbo-frame "Occupancy The percentage of all currently allocated units in terms of area. Inc…" at bounding box center [285, 204] width 336 height 79
